Goal: Information Seeking & Learning: Stay updated

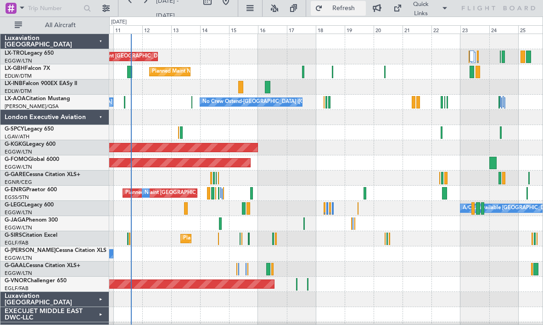
click at [340, 12] on button "Refresh" at bounding box center [338, 8] width 55 height 15
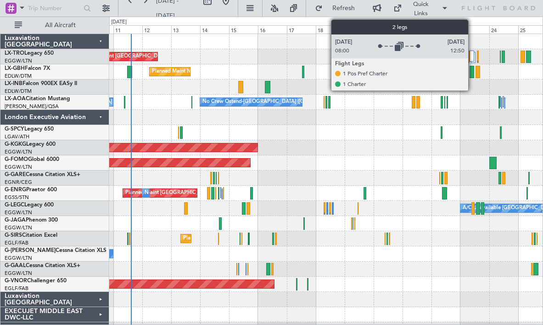
click at [472, 56] on div at bounding box center [472, 55] width 5 height 11
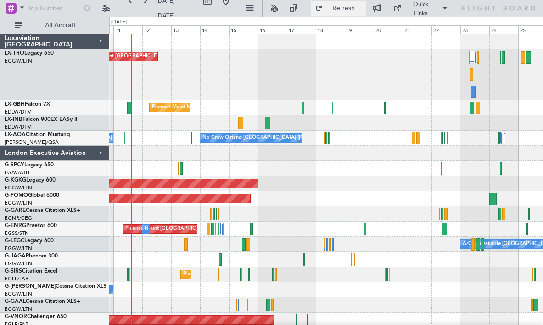
click at [350, 6] on span "Refresh" at bounding box center [344, 8] width 39 height 6
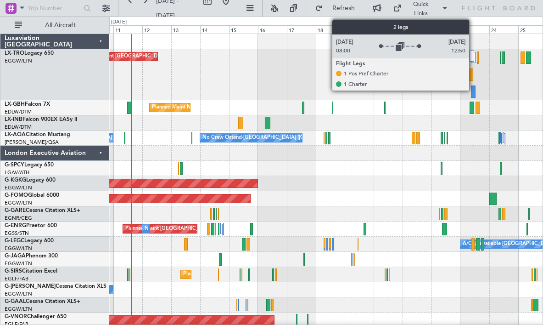
click at [473, 57] on div at bounding box center [472, 55] width 5 height 11
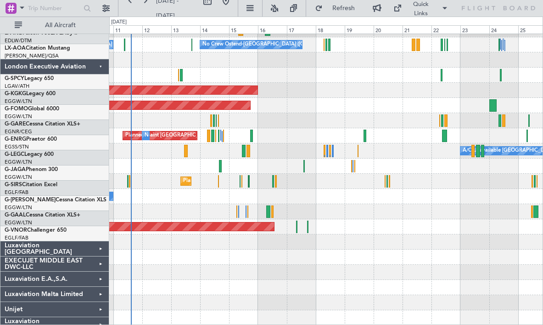
scroll to position [57, 0]
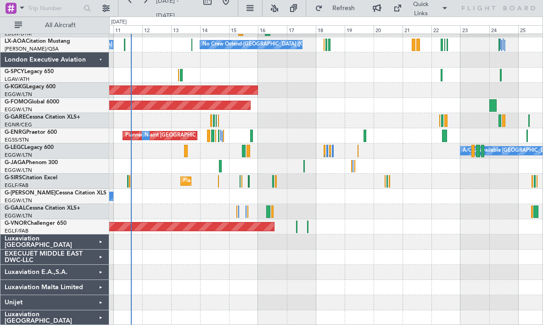
click at [101, 240] on div "Luxaviation [GEOGRAPHIC_DATA]" at bounding box center [54, 241] width 109 height 15
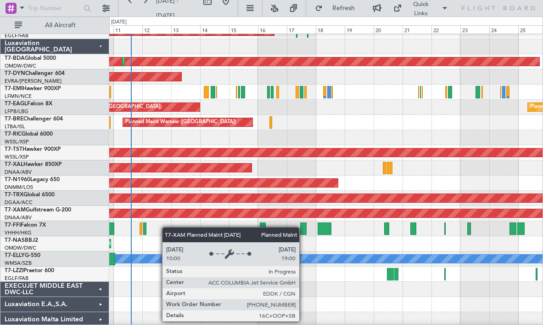
scroll to position [285, 0]
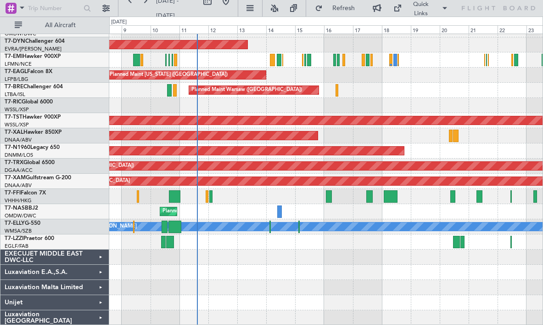
click at [217, 248] on div at bounding box center [325, 241] width 433 height 15
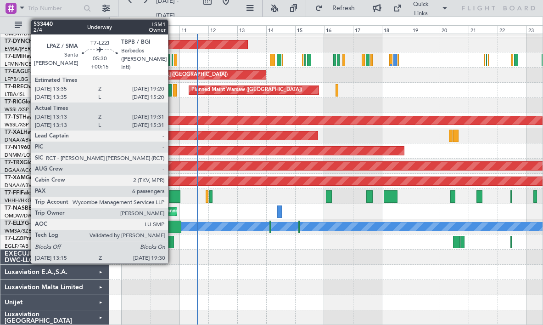
click at [172, 243] on div at bounding box center [170, 242] width 8 height 12
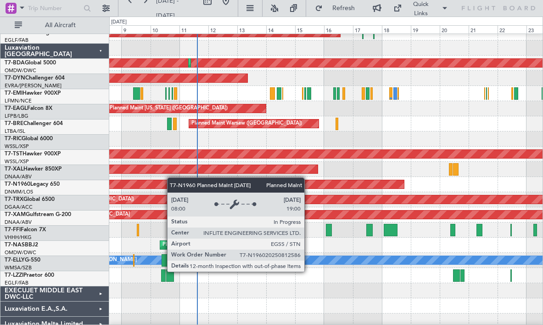
scroll to position [216, 0]
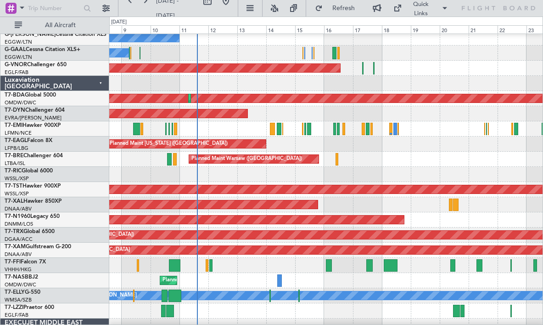
click at [222, 264] on div "Planned Maint Geneva (Cointrin)" at bounding box center [325, 265] width 433 height 15
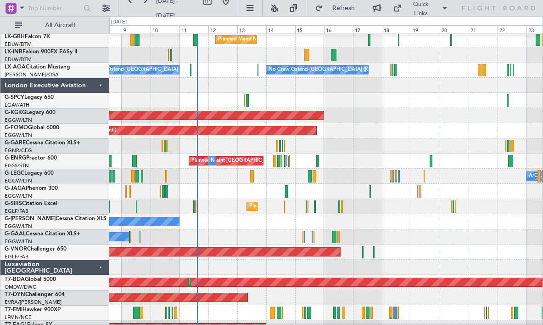
scroll to position [32, 0]
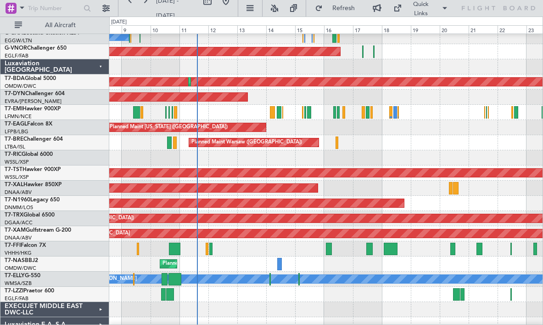
click at [98, 67] on div "Luxaviation [GEOGRAPHIC_DATA]" at bounding box center [54, 66] width 109 height 15
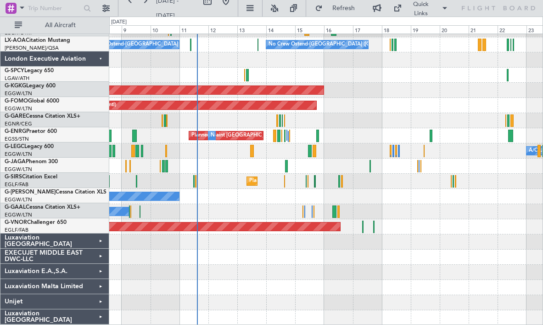
scroll to position [57, 0]
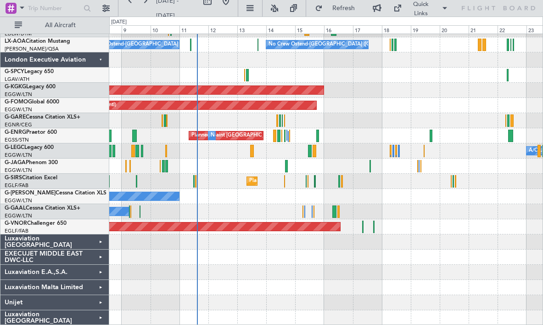
click at [96, 258] on div "EXECUJET MIDDLE EAST DWC-LLC" at bounding box center [54, 256] width 109 height 15
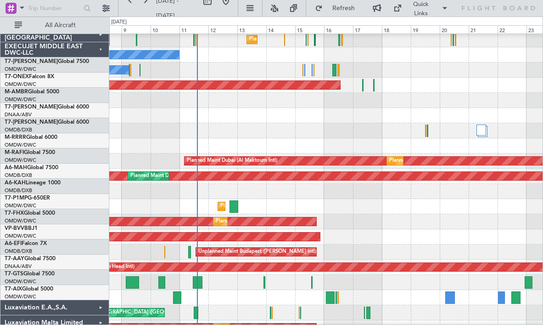
scroll to position [300, 0]
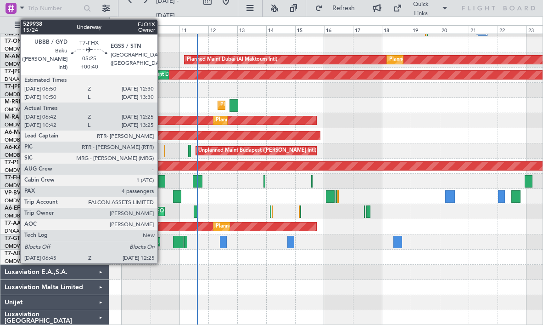
click at [162, 182] on div at bounding box center [161, 181] width 7 height 12
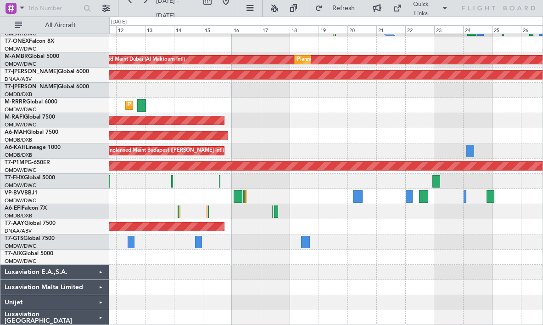
click at [308, 205] on div "Unplanned Maint [GEOGRAPHIC_DATA] ([GEOGRAPHIC_DATA] Intl)" at bounding box center [325, 211] width 433 height 15
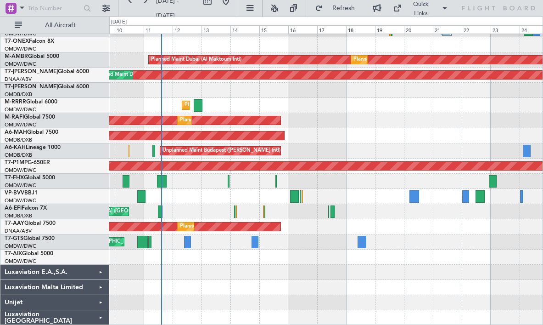
click at [459, 252] on div at bounding box center [325, 256] width 433 height 15
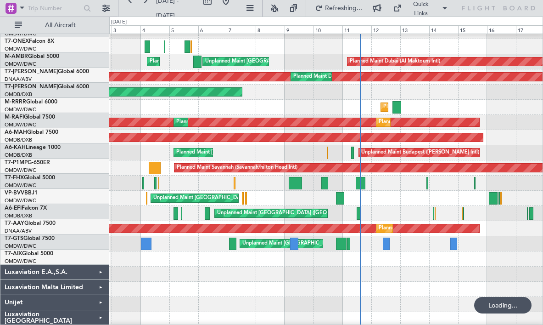
click at [335, 202] on div "Unplanned Maint [GEOGRAPHIC_DATA]-[GEOGRAPHIC_DATA]" at bounding box center [325, 198] width 433 height 15
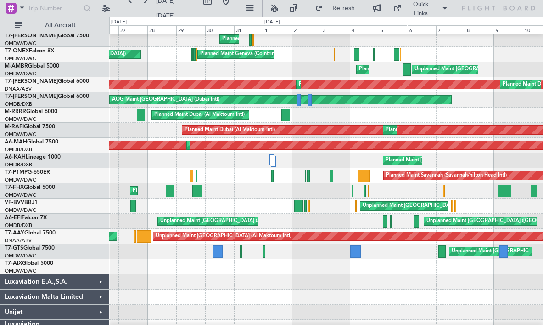
scroll to position [289, 0]
click at [336, 201] on div "Unplanned Maint [GEOGRAPHIC_DATA]-[GEOGRAPHIC_DATA]" at bounding box center [325, 205] width 433 height 15
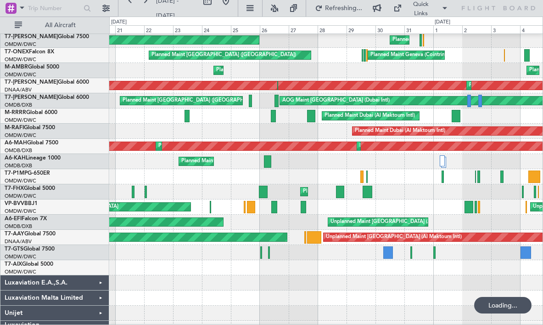
scroll to position [300, 0]
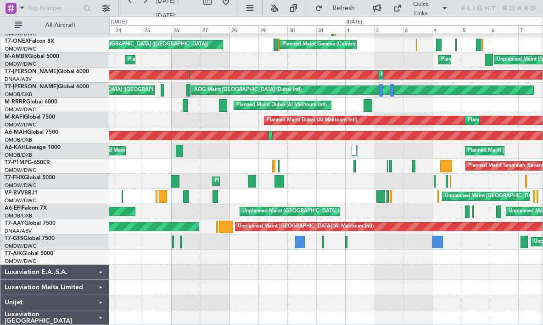
click at [346, 197] on div "Unplanned Maint [GEOGRAPHIC_DATA]-[GEOGRAPHIC_DATA] Planned Maint [GEOGRAPHIC_D…" at bounding box center [325, 196] width 433 height 15
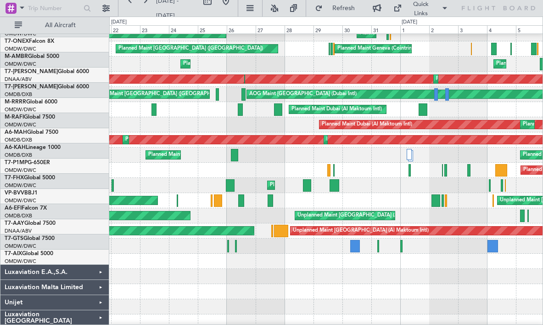
scroll to position [0, 0]
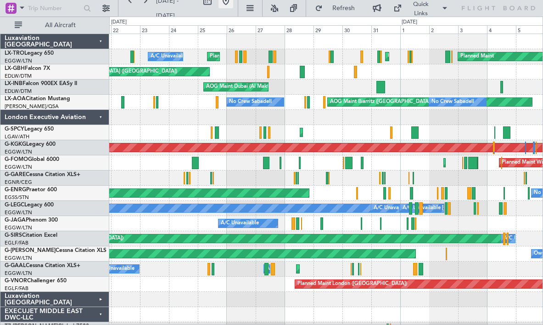
click at [233, 3] on button at bounding box center [226, 1] width 15 height 15
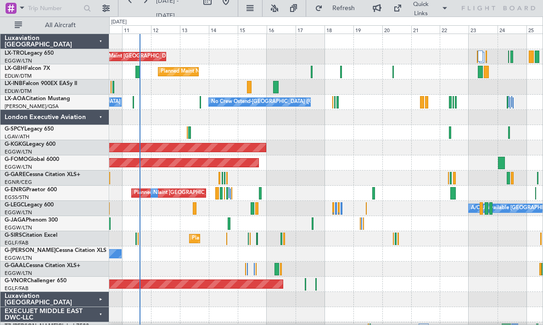
click at [263, 59] on div "Unplanned Maint [GEOGRAPHIC_DATA] ([GEOGRAPHIC_DATA]) Planned Maint [GEOGRAPHIC…" at bounding box center [325, 329] width 433 height 591
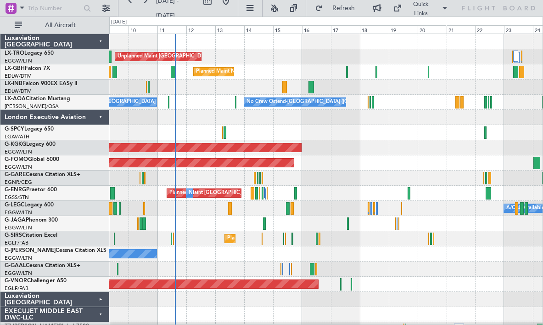
click at [230, 255] on div "Owner" at bounding box center [325, 253] width 433 height 15
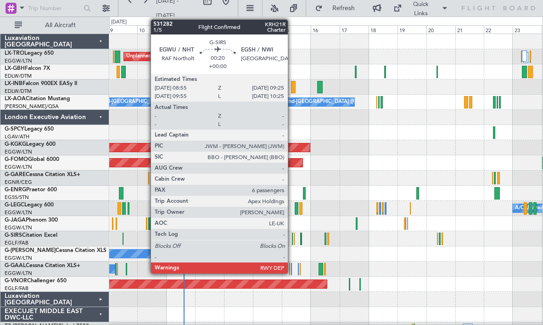
click at [292, 238] on div at bounding box center [292, 238] width 1 height 12
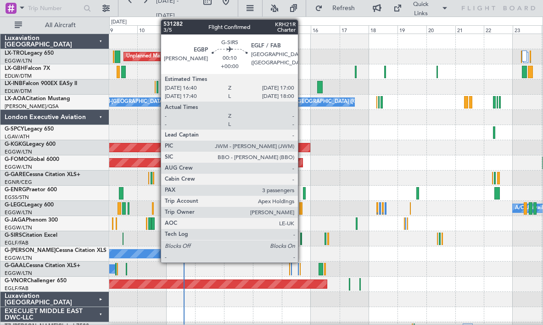
click at [302, 239] on div at bounding box center [301, 238] width 1 height 12
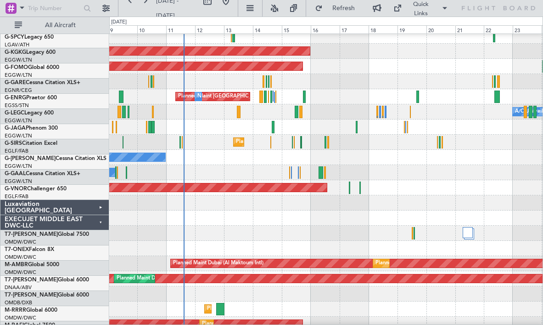
scroll to position [101, 0]
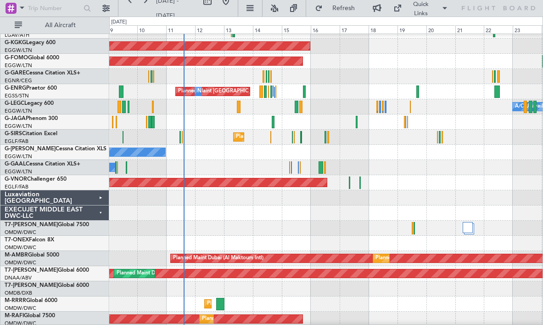
click at [98, 213] on div "EXECUJET MIDDLE EAST DWC-LLC" at bounding box center [54, 212] width 109 height 15
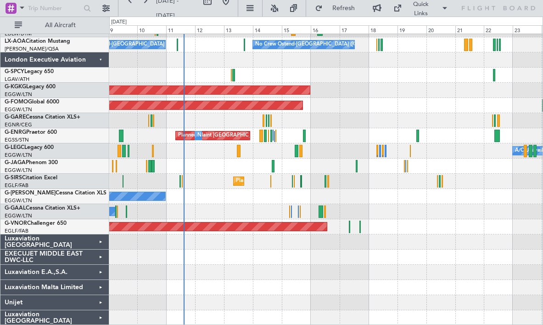
scroll to position [57, 0]
